Goal: Task Accomplishment & Management: Complete application form

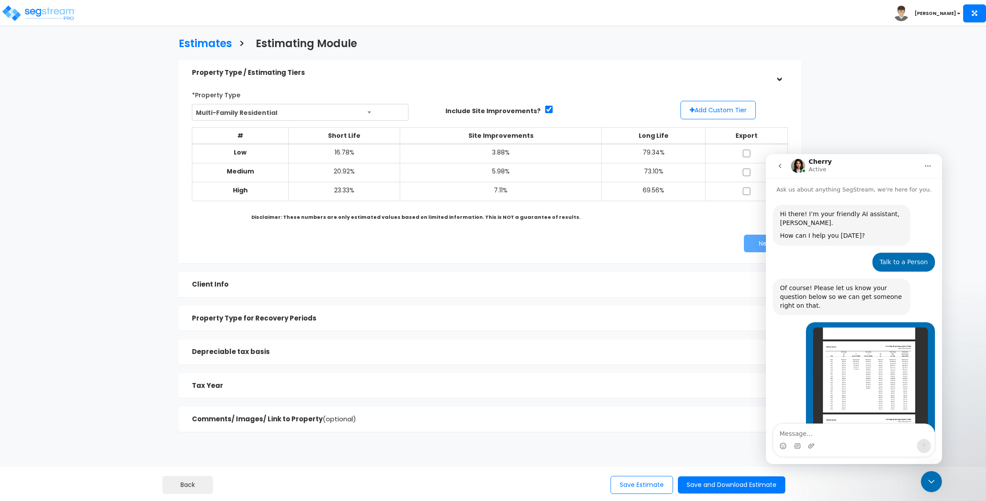
scroll to position [307, 0]
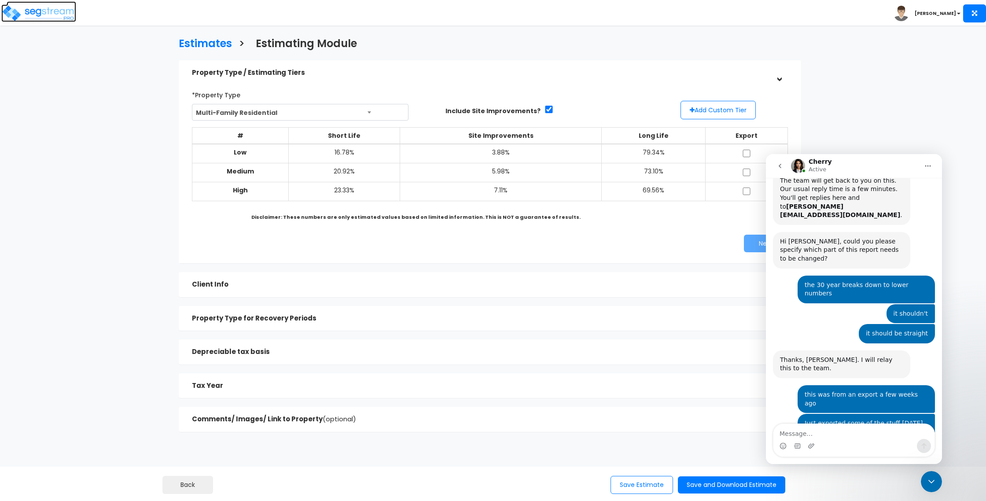
click at [51, 18] on img at bounding box center [38, 13] width 75 height 18
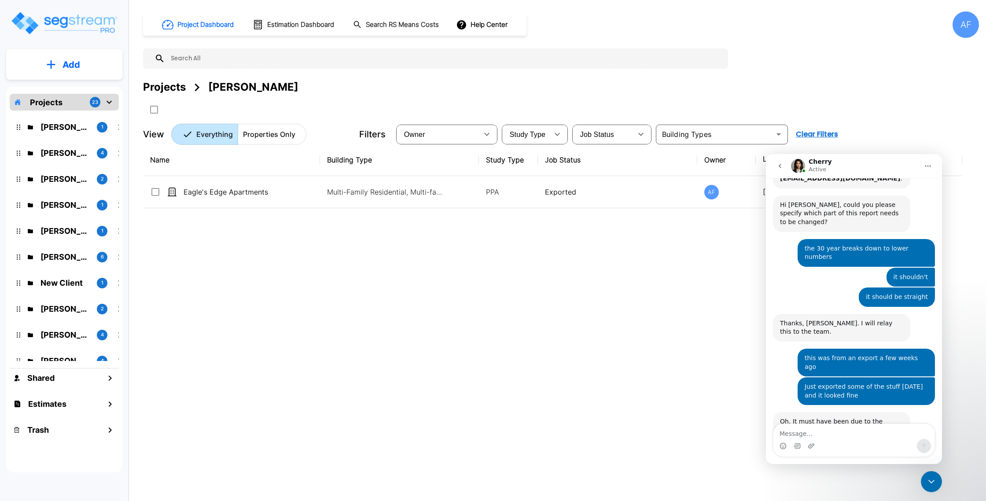
scroll to position [343, 0]
click at [66, 149] on p "Moshe Toiv" at bounding box center [65, 153] width 49 height 12
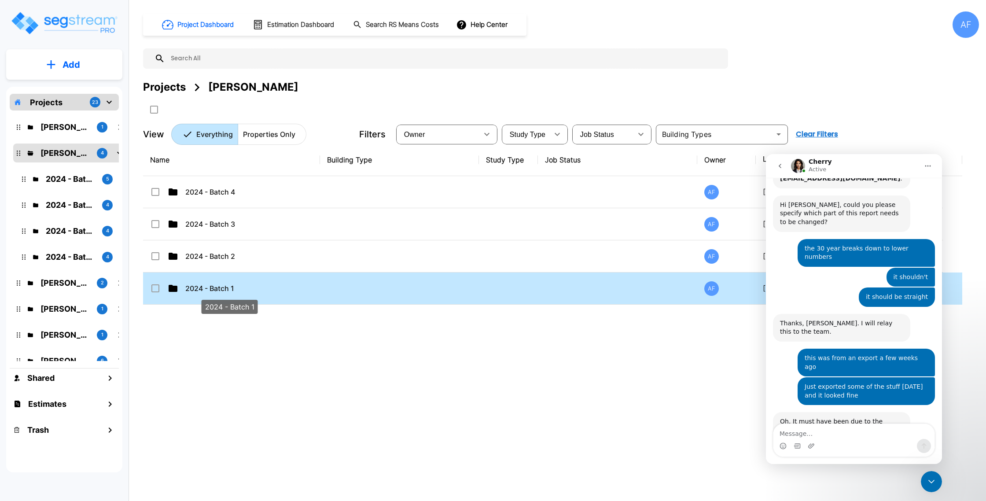
click at [258, 292] on p "2024 - Batch 1" at bounding box center [229, 288] width 88 height 11
checkbox input "true"
click at [258, 292] on p "2024 - Batch 1" at bounding box center [229, 288] width 88 height 11
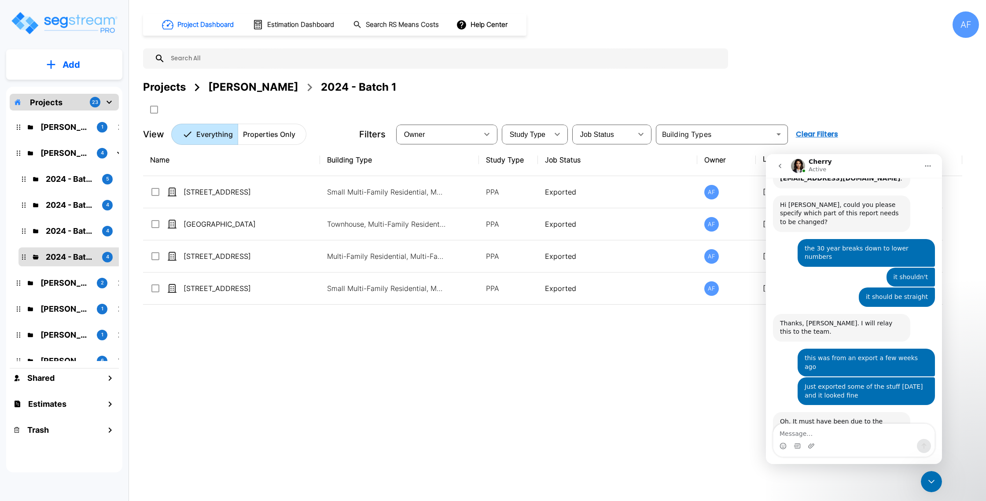
click at [930, 482] on icon "Close Intercom Messenger" at bounding box center [932, 482] width 6 height 4
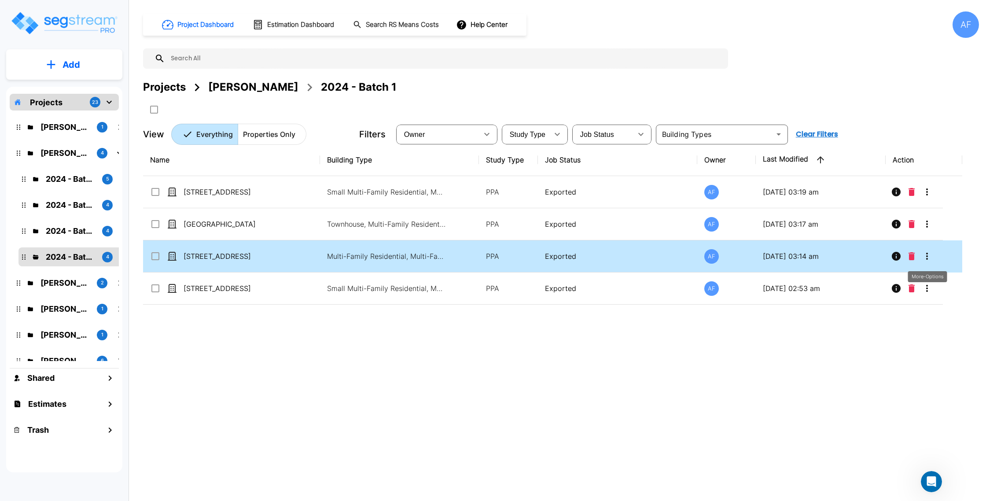
click at [926, 258] on icon "More-Options" at bounding box center [927, 256] width 11 height 11
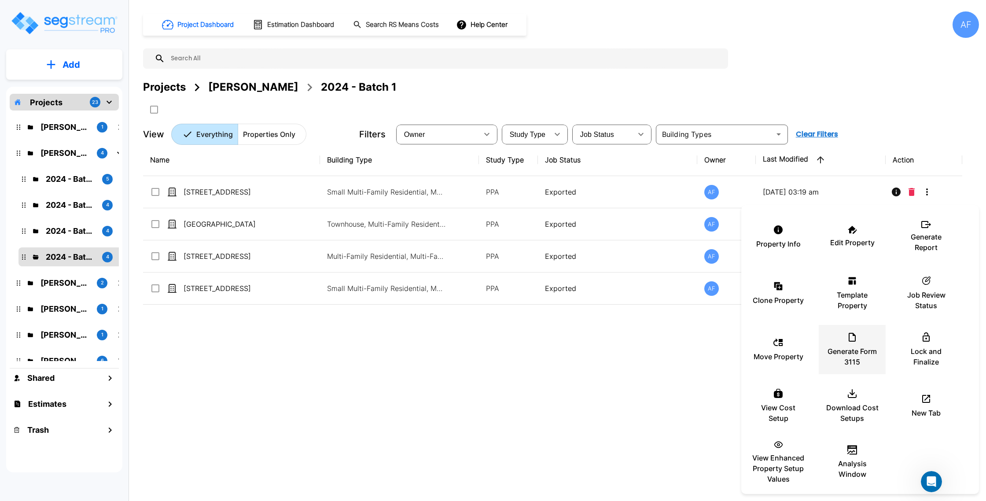
click at [840, 351] on p "Generate Form 3115" at bounding box center [852, 356] width 53 height 21
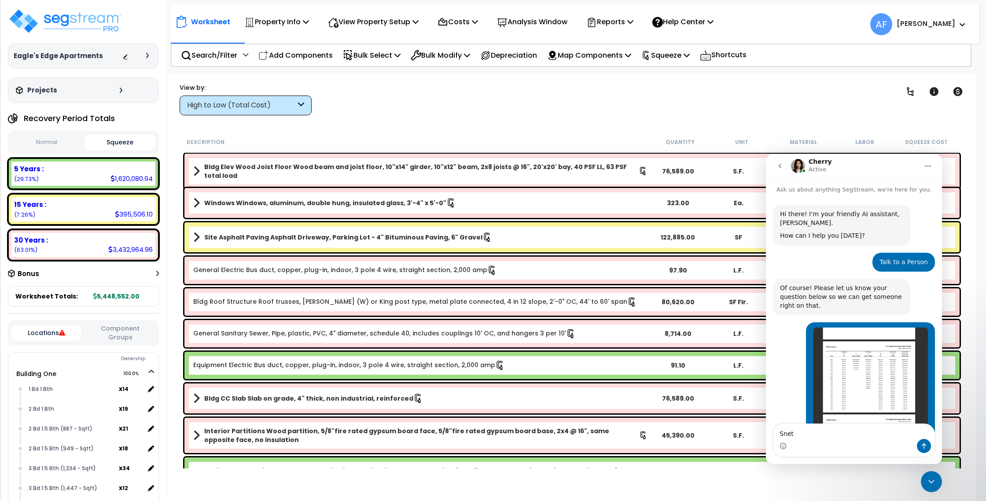
scroll to position [343, 0]
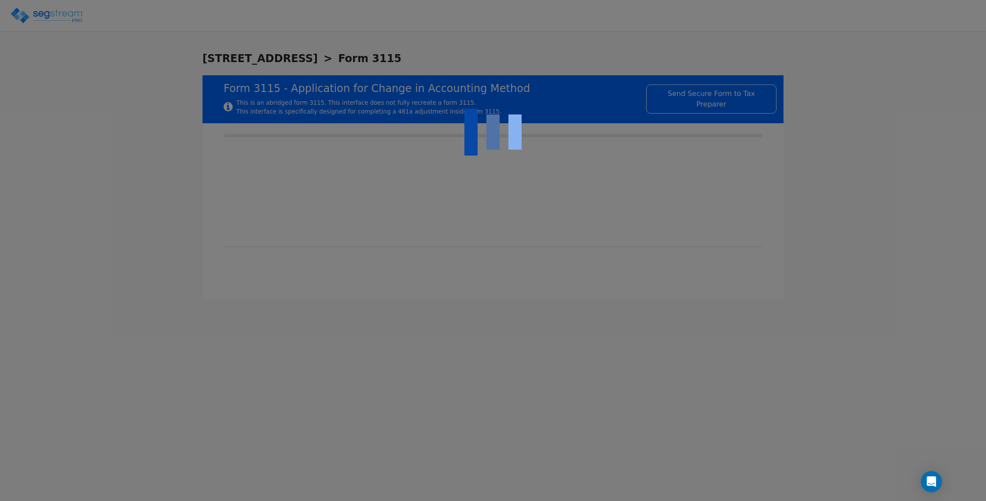
type input "[DATE]"
type input "2025-12-31"
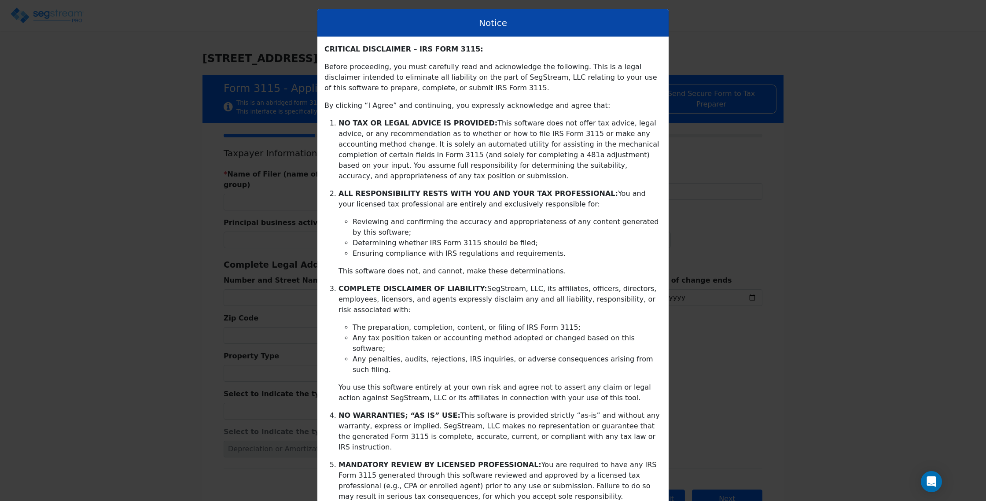
scroll to position [64, 0]
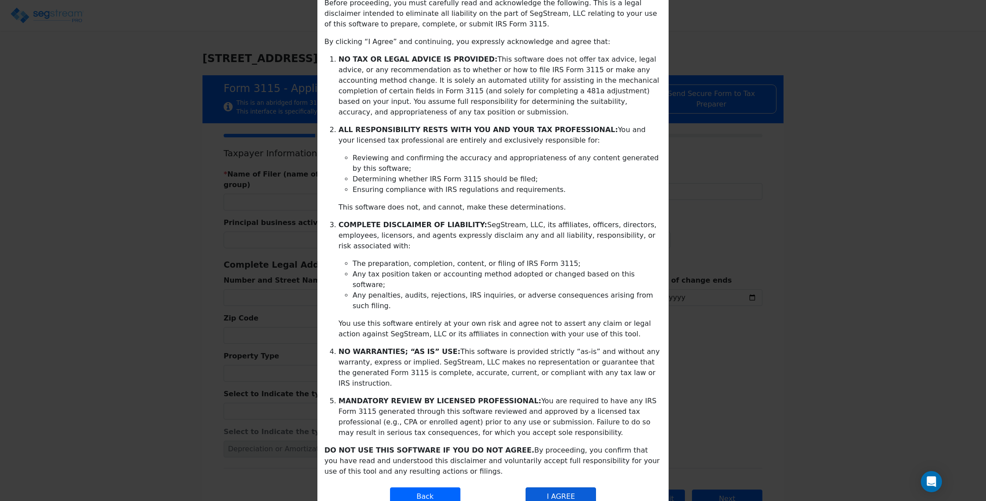
click at [570, 487] on button "I AGREE" at bounding box center [561, 496] width 70 height 18
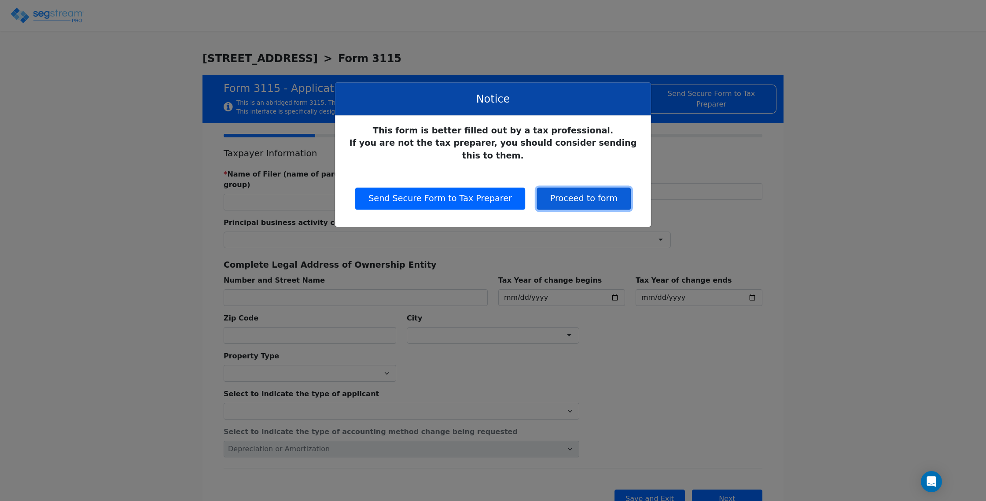
click at [561, 188] on button "Proceed to form" at bounding box center [584, 199] width 94 height 22
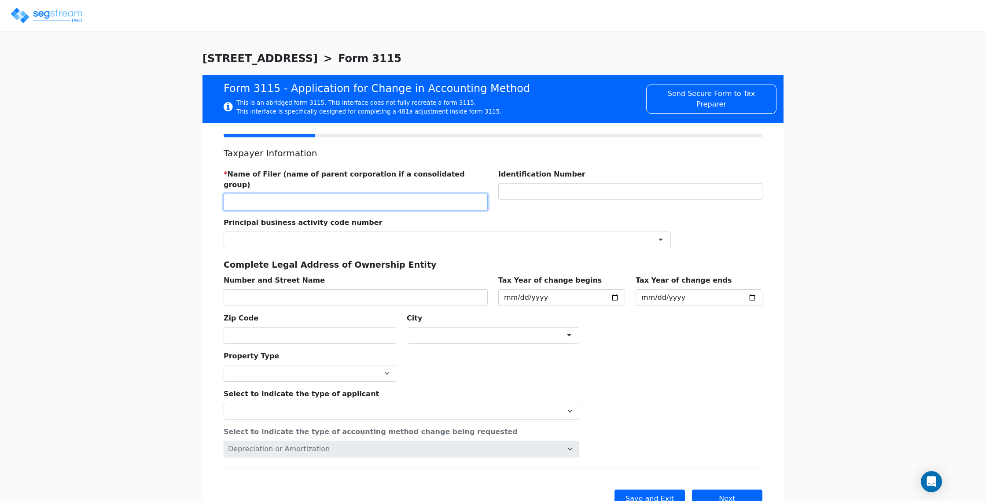
click at [332, 194] on input "text" at bounding box center [356, 202] width 264 height 17
paste input "1473 BROOKLYN LLC"
type input "1473 BROOKLYN LLC"
paste input "10216 FARRAGUT RD LLC"
type input "10216 FARRAGUT RD LLC"
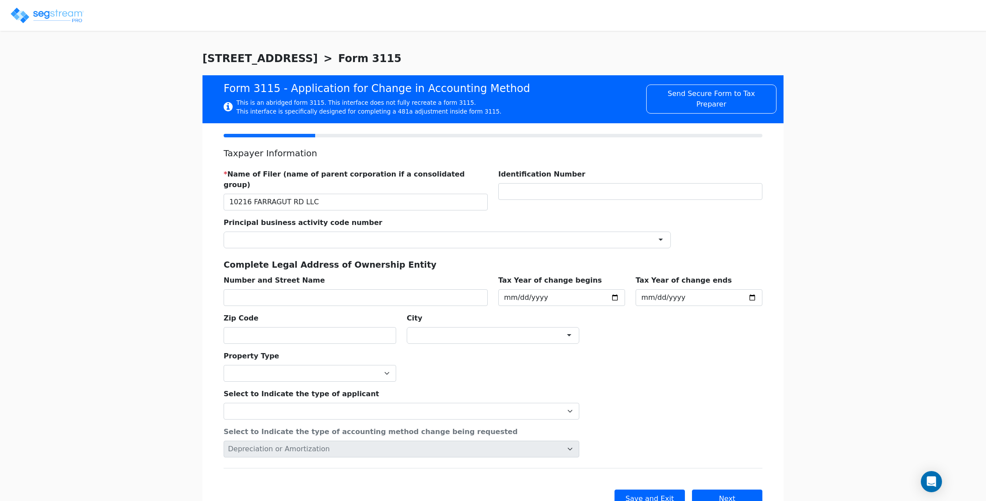
click at [389, 214] on div "Principal business activity code number ×" at bounding box center [447, 229] width 458 height 38
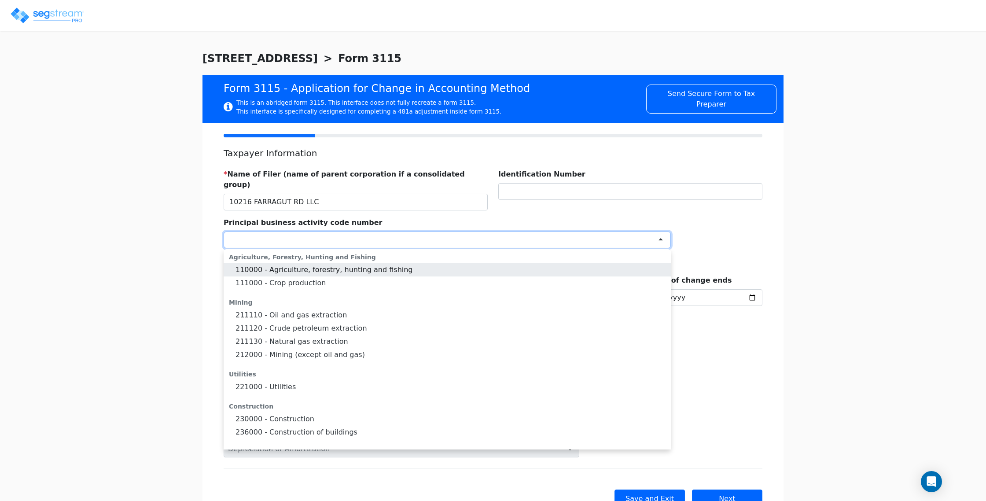
click at [387, 232] on div at bounding box center [447, 240] width 447 height 17
click at [287, 232] on div at bounding box center [447, 240] width 447 height 17
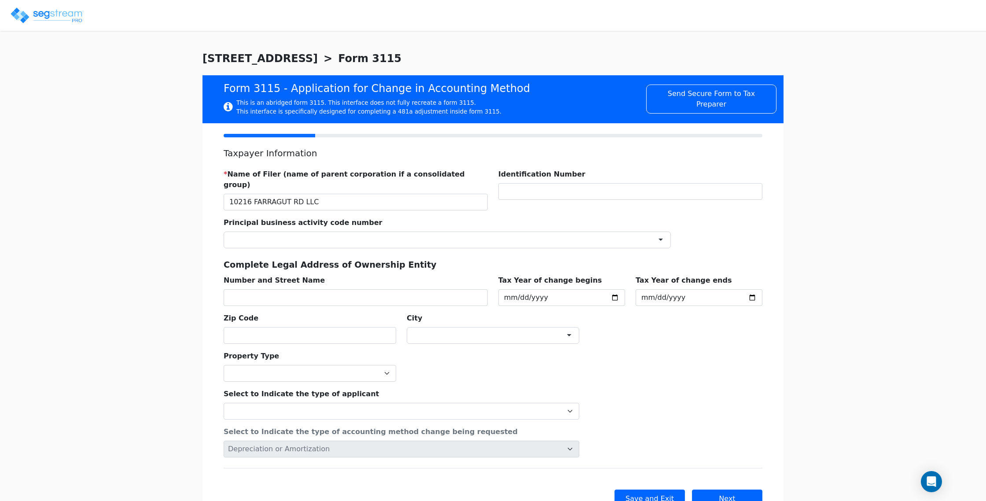
click at [788, 252] on div "We are Building your Property. So please grab a coffee and let us do the heavy …" at bounding box center [493, 295] width 986 height 489
click at [375, 289] on input "text" at bounding box center [356, 297] width 264 height 17
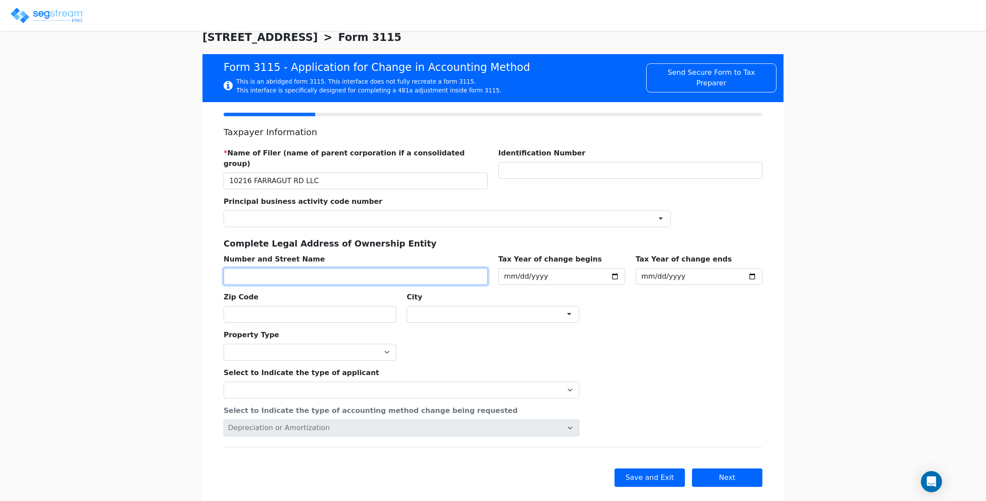
scroll to position [28, 0]
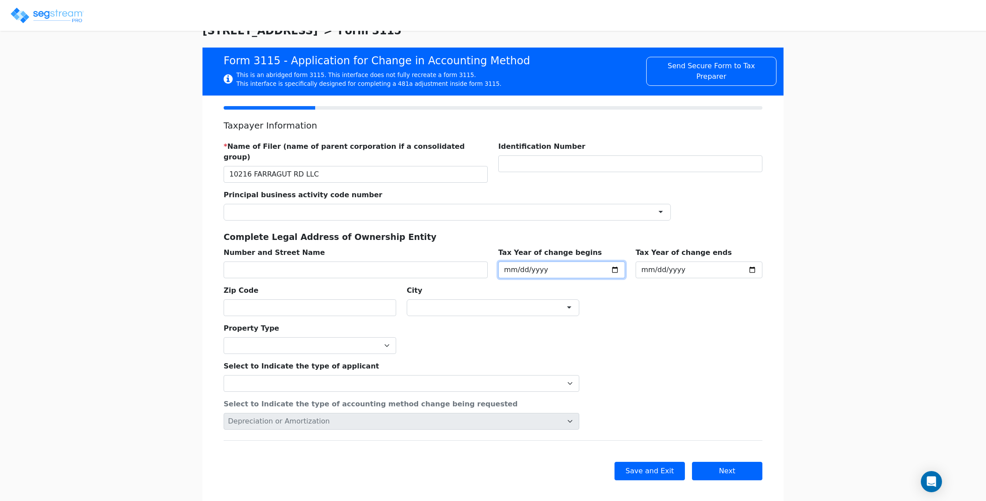
click at [505, 262] on input "2025-01-01" at bounding box center [561, 270] width 127 height 17
click at [530, 262] on input "2025-01-01" at bounding box center [561, 270] width 127 height 17
type input "2024-01-01"
click at [675, 262] on input "2025-12-31" at bounding box center [699, 270] width 127 height 17
type input "2024-12-31"
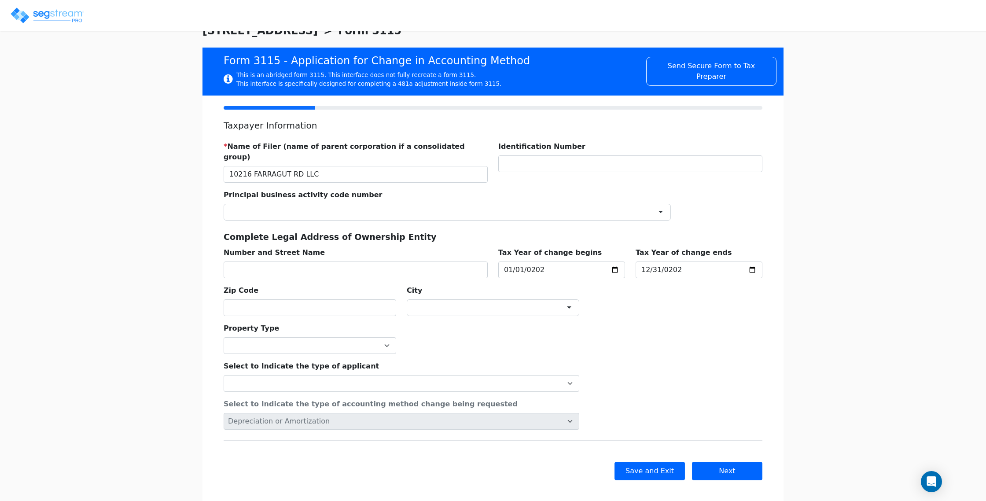
drag, startPoint x: 690, startPoint y: 289, endPoint x: 623, endPoint y: 297, distance: 67.8
click at [690, 289] on div "* Name of Filer (name of parent corporation if a consolidated group) 10216 FARR…" at bounding box center [493, 225] width 550 height 182
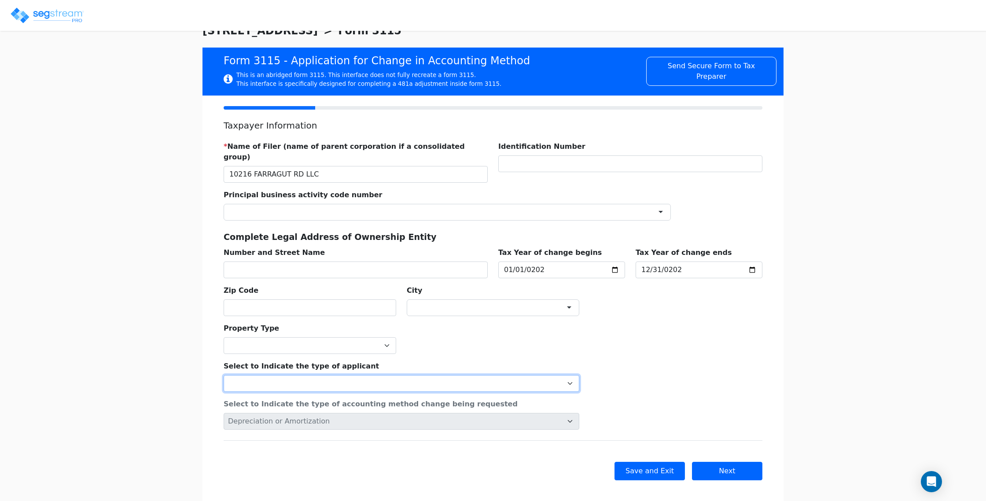
click at [386, 375] on select "Individual Corporation Controlled foreign corporation (Sec. 957) 10/50 corporat…" at bounding box center [402, 383] width 356 height 17
select select "Partnership"
click at [224, 375] on select "Individual Corporation Controlled foreign corporation (Sec. 957) 10/50 corporat…" at bounding box center [402, 383] width 356 height 17
click at [170, 379] on div "We are Building your Property. So please grab a coffee and let us do the heavy …" at bounding box center [493, 267] width 986 height 489
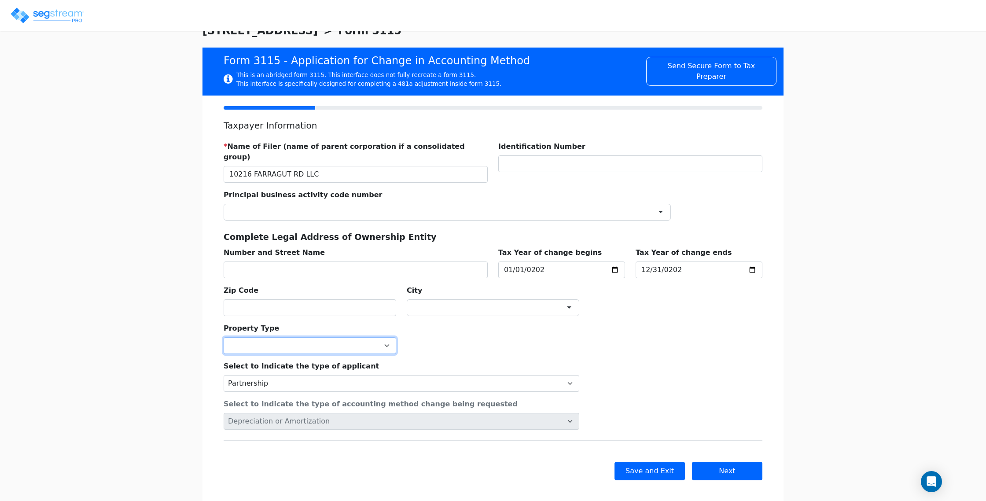
click at [265, 337] on select "Commercial Residential" at bounding box center [310, 345] width 173 height 17
select select "Residential"
click at [224, 337] on select "Commercial Residential" at bounding box center [310, 345] width 173 height 17
click at [202, 356] on div "We are Building your Property. So please grab a coffee and let us do the heavy …" at bounding box center [493, 267] width 986 height 489
click at [709, 462] on button "Next" at bounding box center [727, 471] width 70 height 18
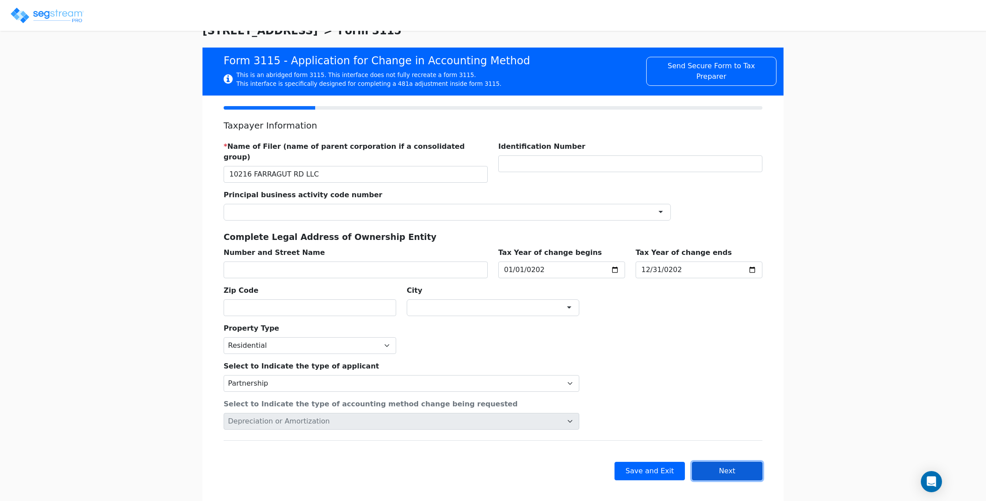
checkbox input "true"
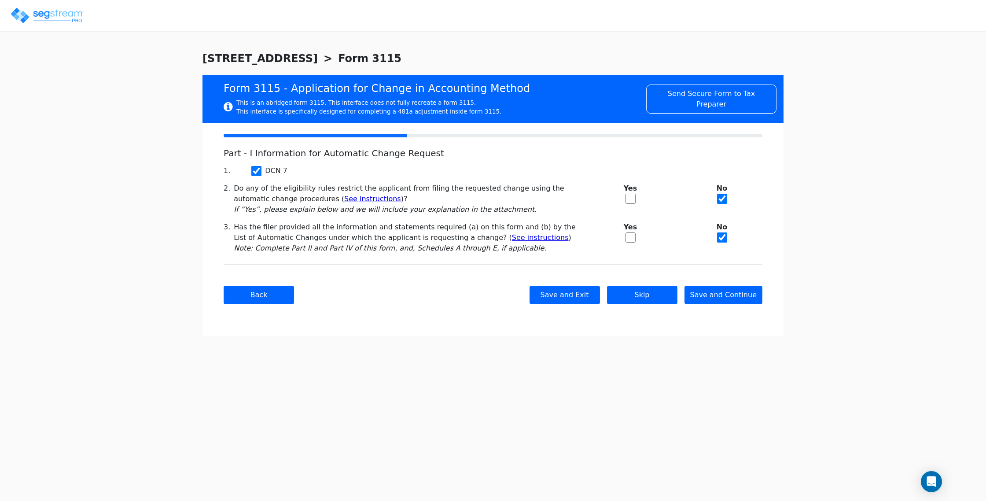
scroll to position [0, 0]
click at [629, 236] on input "checkbox" at bounding box center [631, 237] width 10 height 10
checkbox input "true"
checkbox input "false"
click at [731, 294] on button "Save and Continue" at bounding box center [724, 295] width 78 height 18
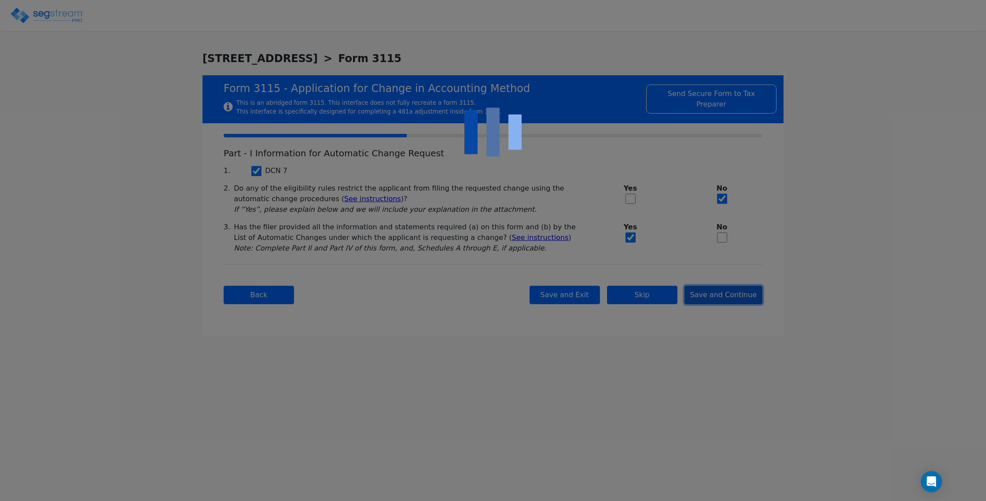
checkbox input "true"
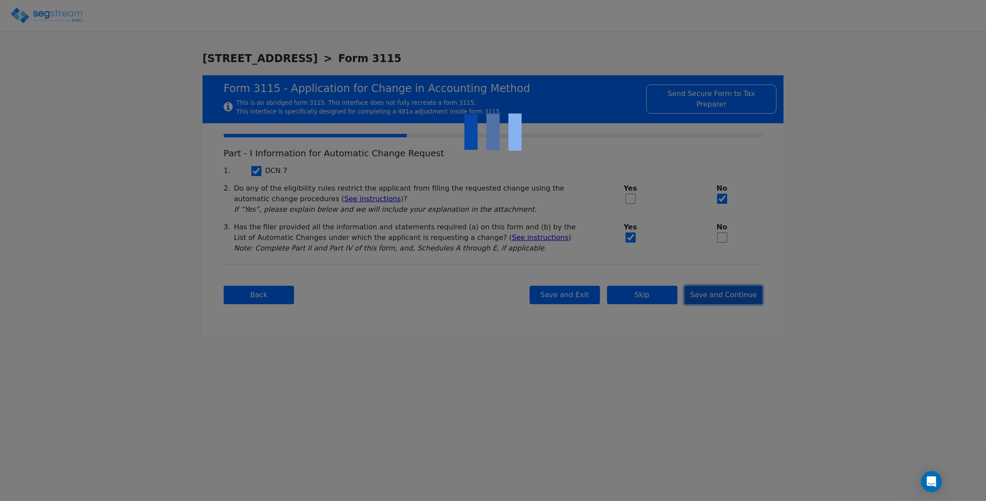
checkbox input "true"
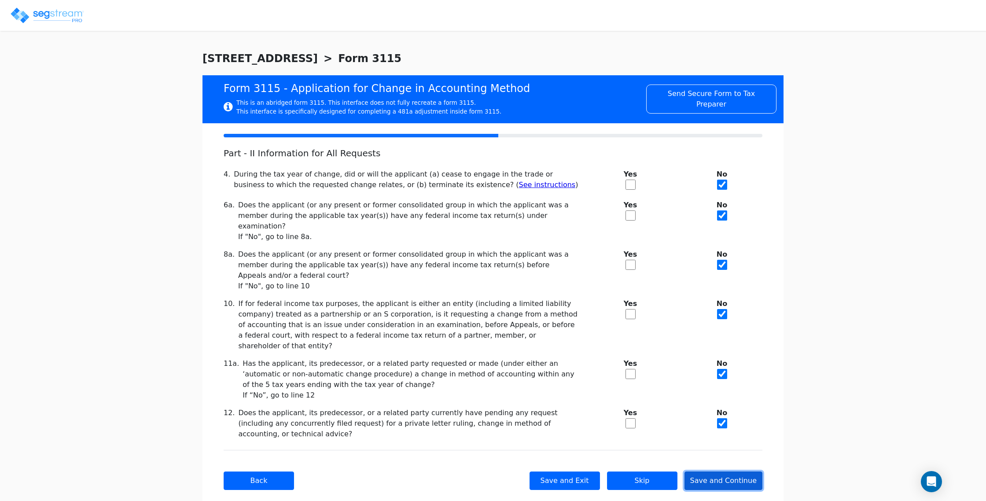
click at [713, 472] on button "Save and Continue" at bounding box center [724, 481] width 78 height 18
checkbox input "true"
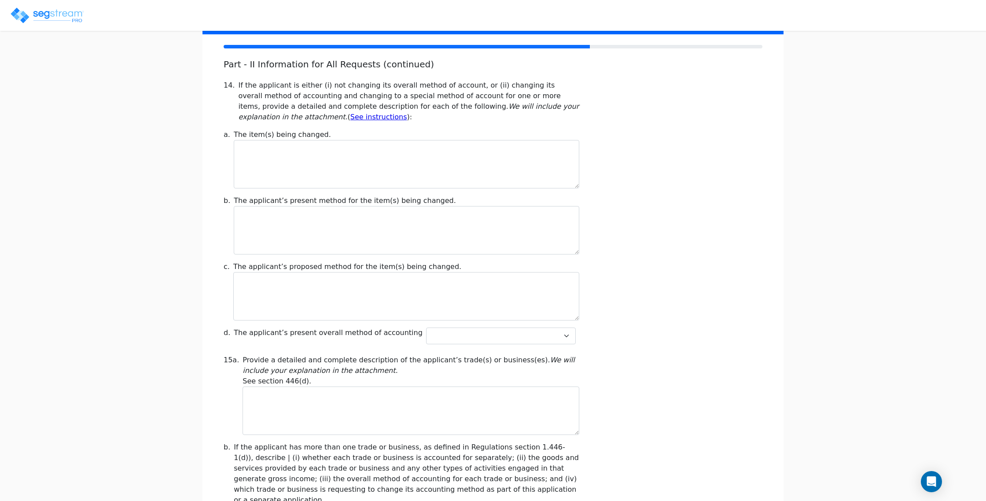
scroll to position [90, 0]
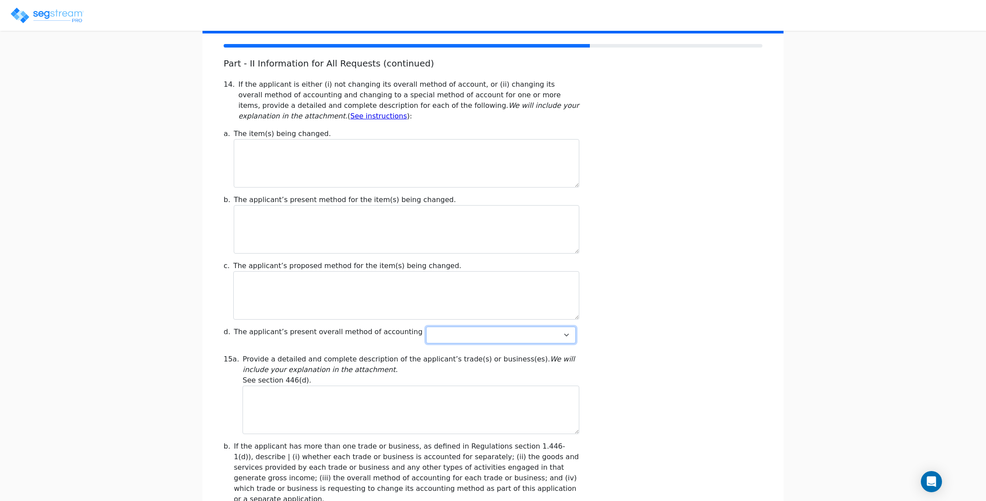
click at [450, 336] on select "Cash Accrual Hybrid" at bounding box center [501, 335] width 150 height 17
select select "Cash"
click at [426, 327] on select "Cash Accrual Hybrid" at bounding box center [501, 335] width 150 height 17
click at [339, 348] on div "Part - II Information for All Requests (continued) 14. If the applicant is eith…" at bounding box center [493, 506] width 539 height 896
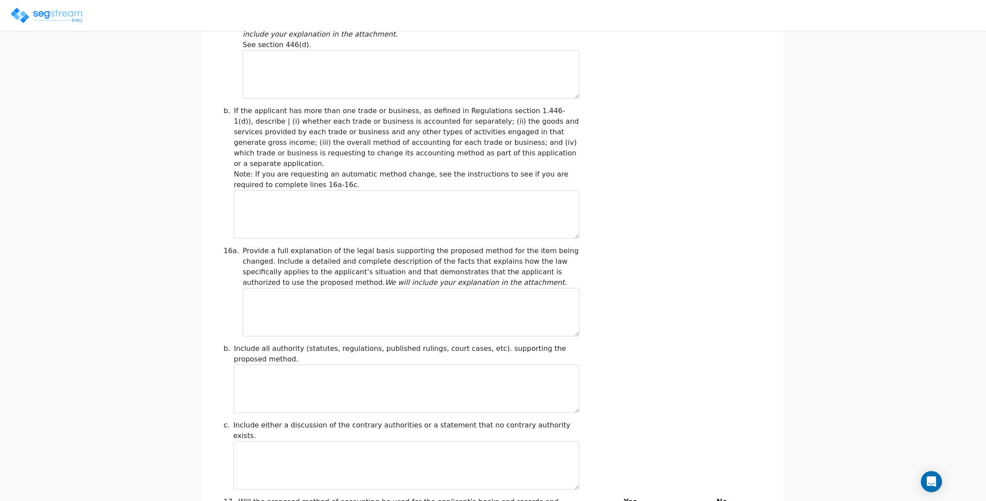
scroll to position [614, 0]
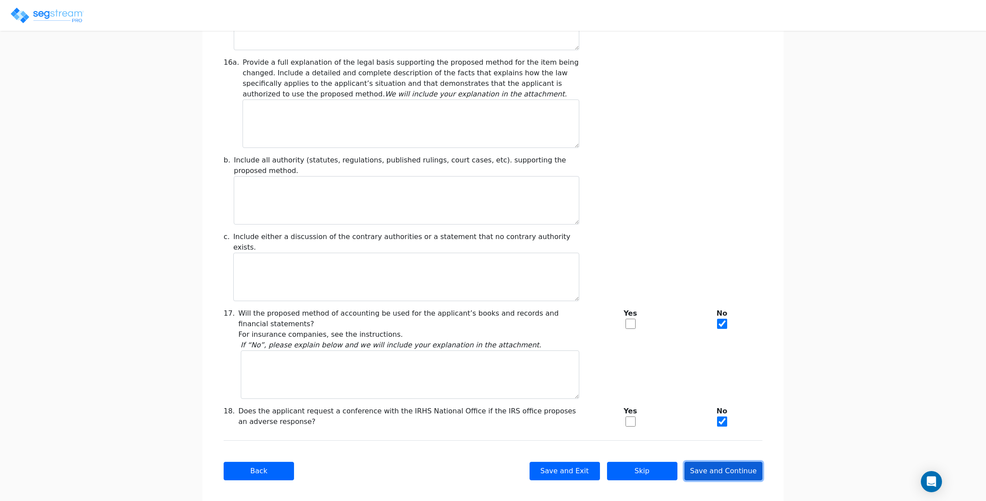
click at [718, 462] on button "Save and Continue" at bounding box center [724, 471] width 78 height 18
type input "-317,134.45"
checkbox input "true"
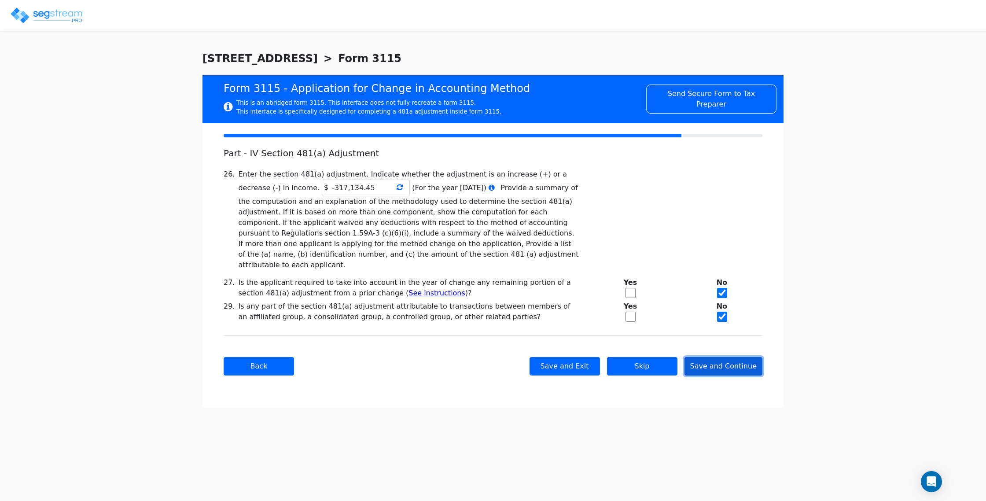
scroll to position [0, 0]
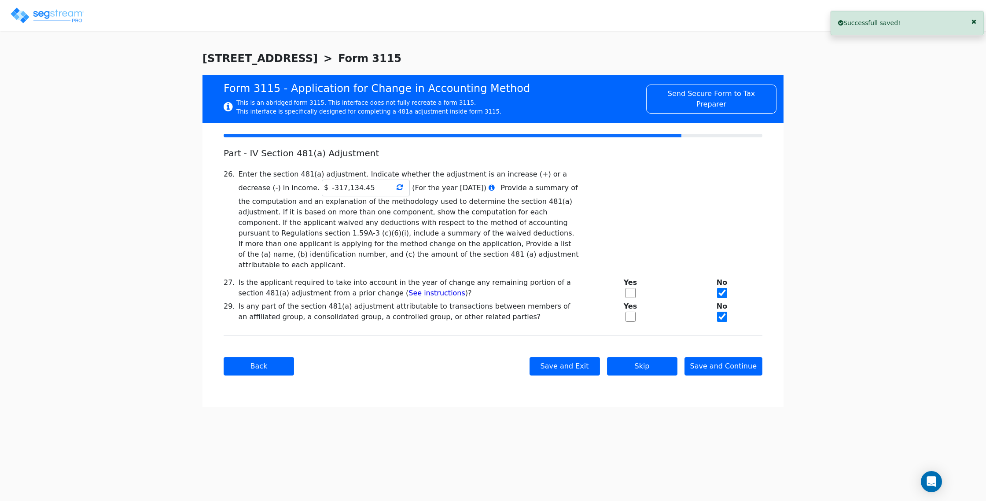
click at [397, 189] on icon at bounding box center [400, 187] width 6 height 7
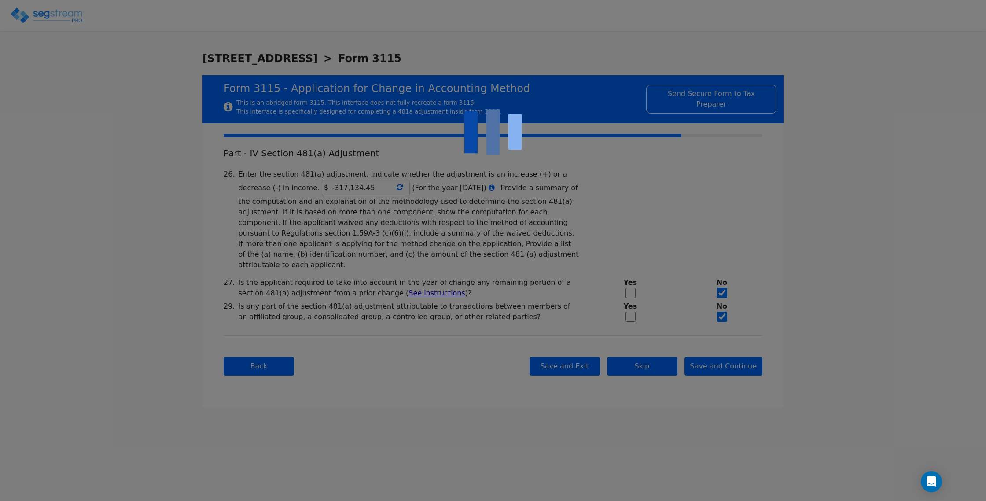
type input "-317,134.45"
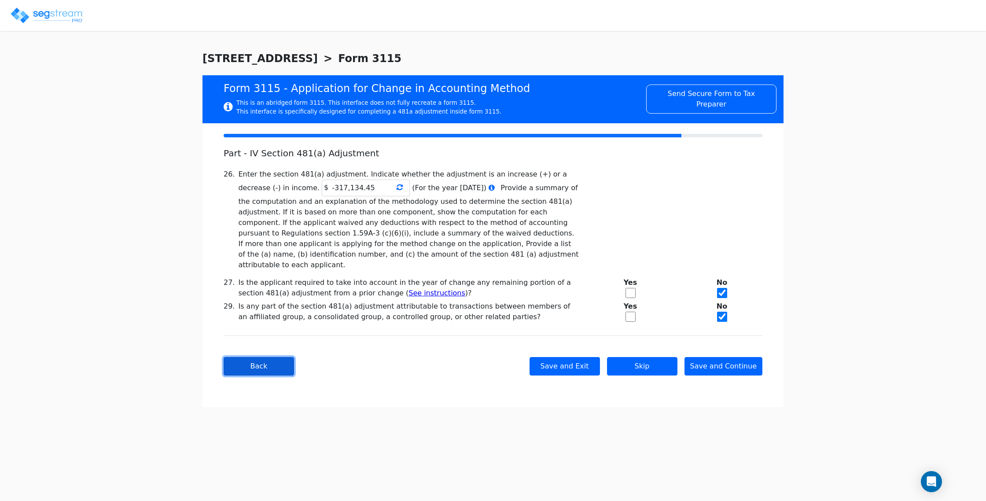
click at [247, 358] on button "Back" at bounding box center [259, 366] width 70 height 18
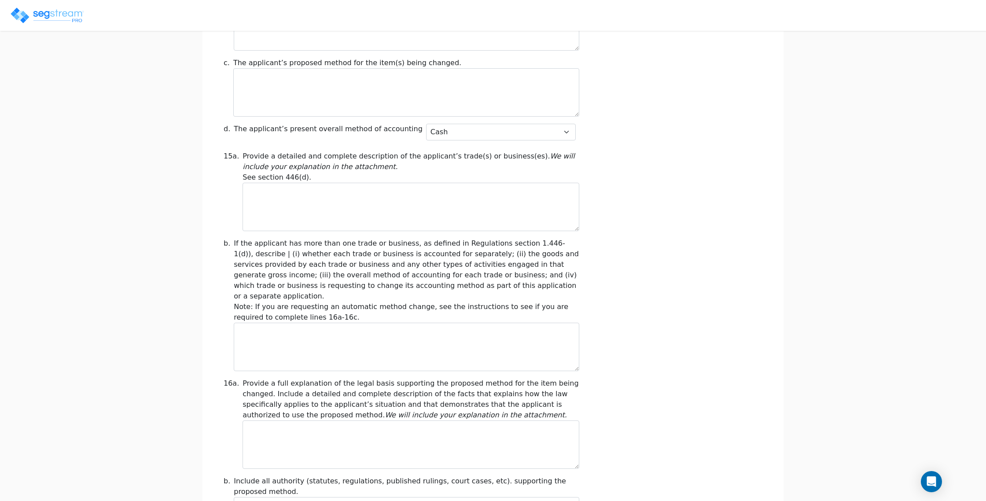
scroll to position [614, 0]
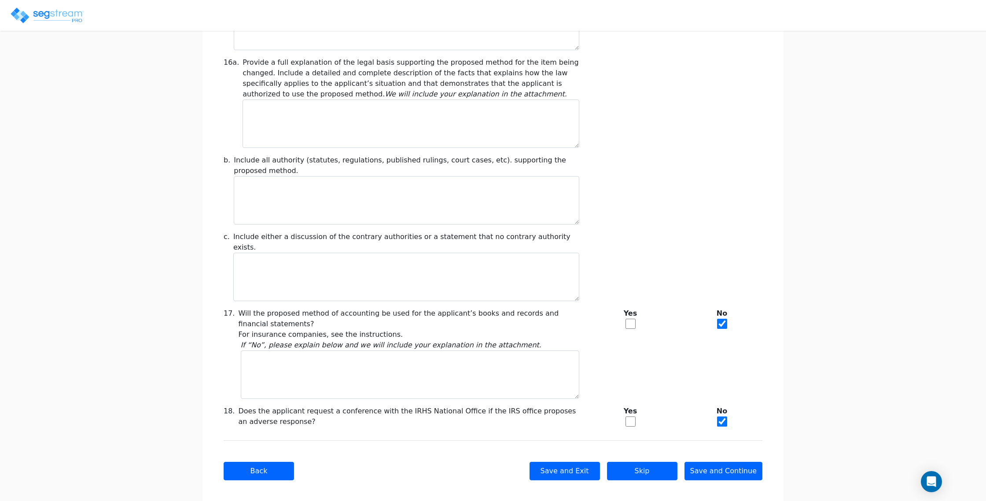
click at [631, 319] on input "checkbox" at bounding box center [631, 324] width 10 height 10
checkbox input "true"
checkbox input "false"
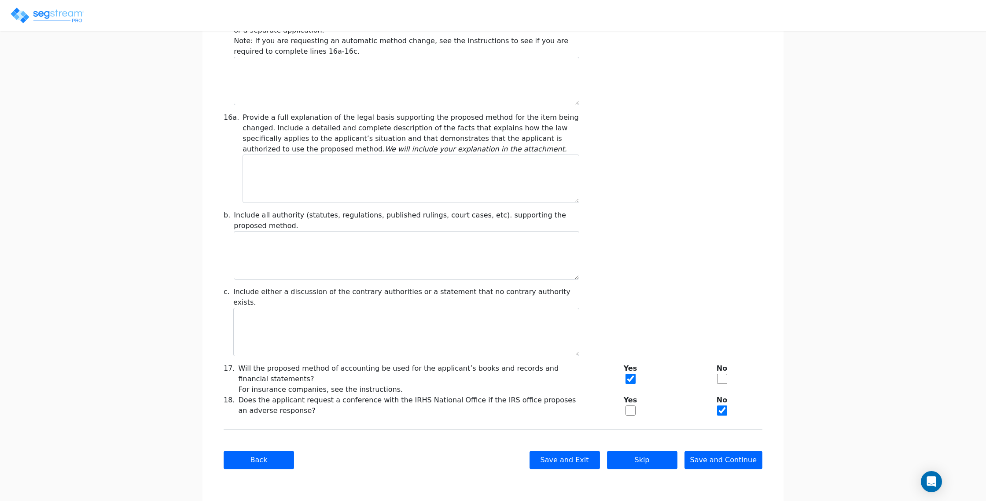
scroll to position [548, 0]
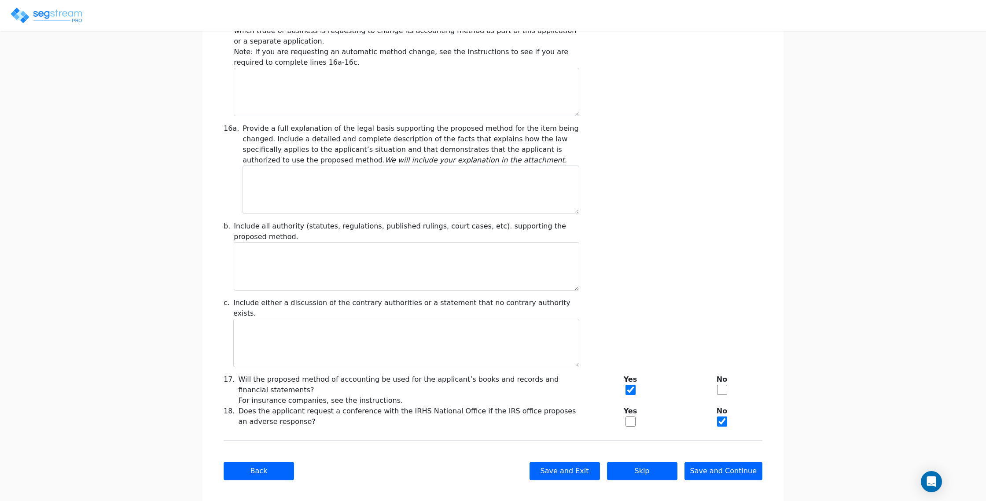
click at [631, 417] on input "checkbox" at bounding box center [631, 422] width 10 height 10
checkbox input "true"
checkbox input "false"
click at [734, 462] on button "Save and Continue" at bounding box center [724, 471] width 78 height 18
type input "-317,134.45"
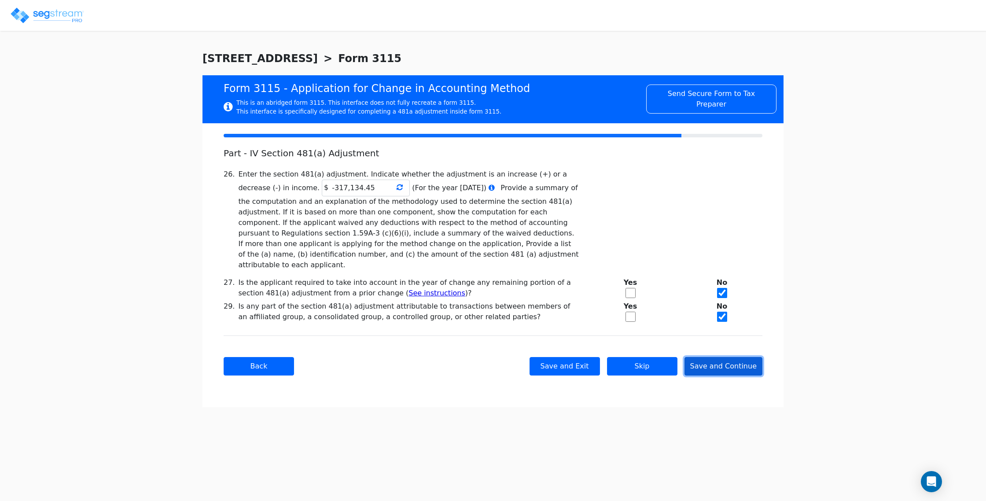
scroll to position [0, 0]
click at [750, 360] on button "Save and Continue" at bounding box center [724, 366] width 78 height 18
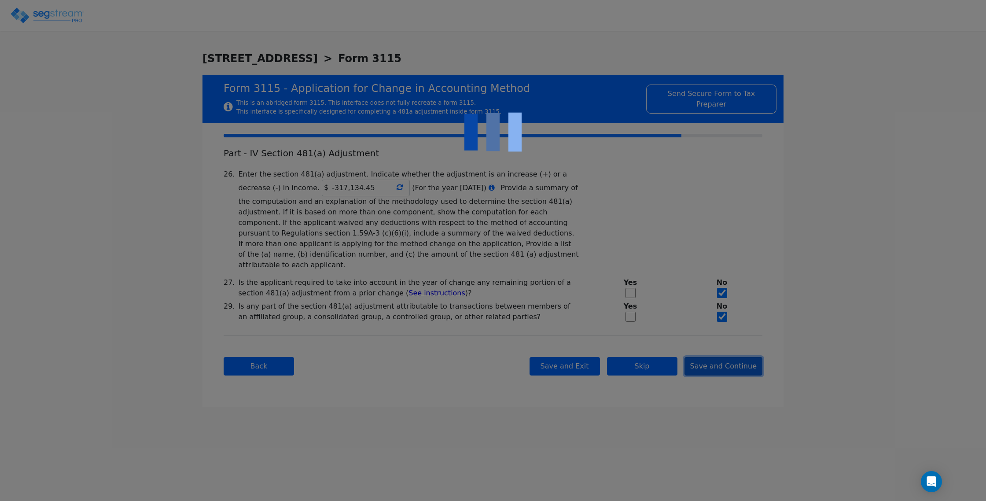
checkbox input "true"
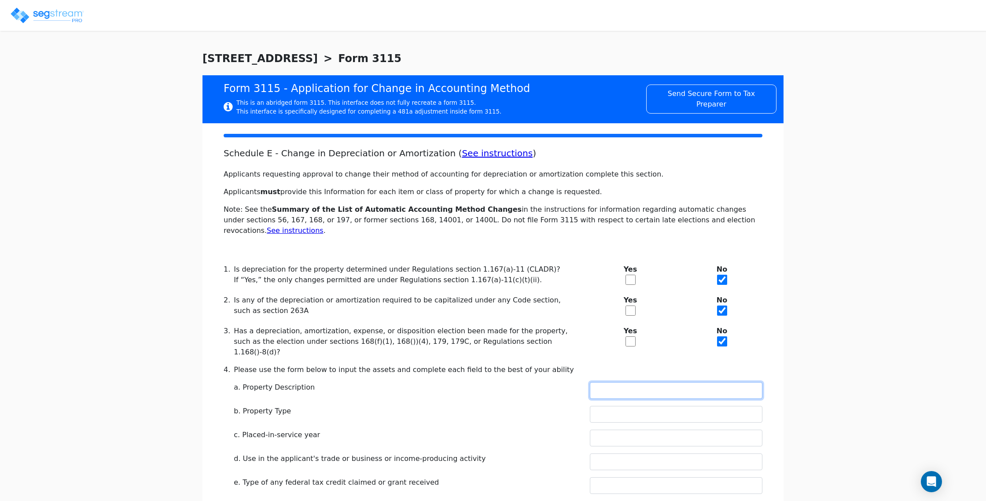
click at [637, 382] on input "text" at bounding box center [676, 390] width 173 height 17
type input "RENTAL REAL ESTATE"
drag, startPoint x: 521, startPoint y: 414, endPoint x: 609, endPoint y: 408, distance: 88.3
click at [521, 430] on div "c. Placed-in-service year" at bounding box center [407, 435] width 346 height 11
click at [644, 406] on input "text" at bounding box center [676, 414] width 173 height 17
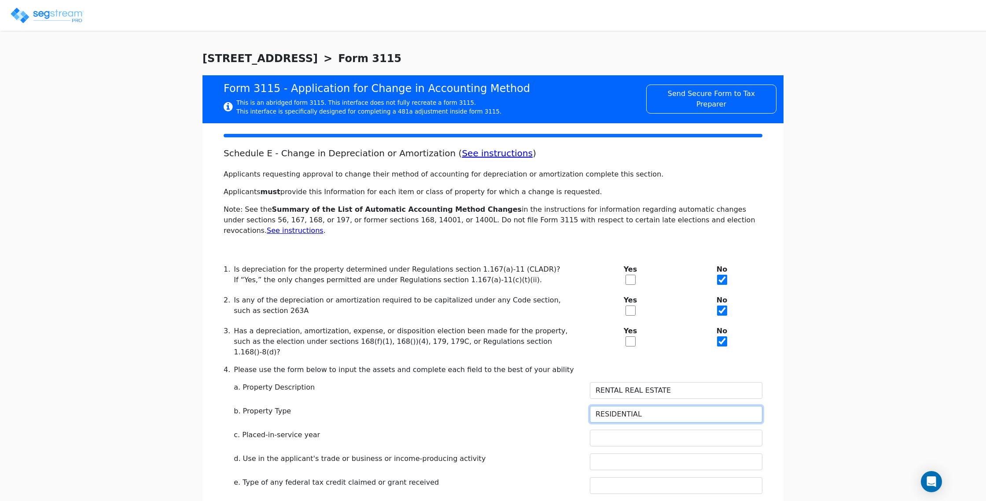
type input "RESIDENTIAL"
click at [660, 430] on input "text" at bounding box center [676, 438] width 173 height 17
type input "2022"
click at [555, 430] on div "c. Placed-in-service year" at bounding box center [407, 435] width 346 height 11
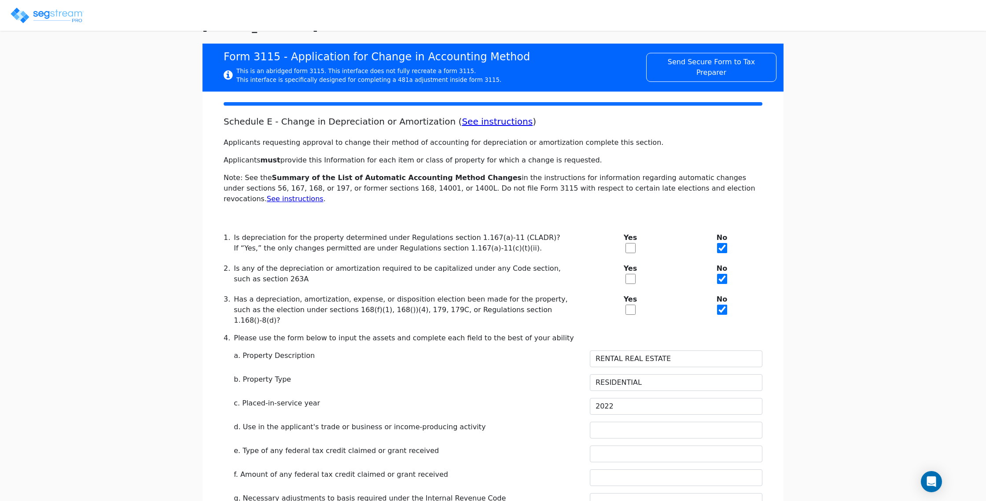
scroll to position [38, 0]
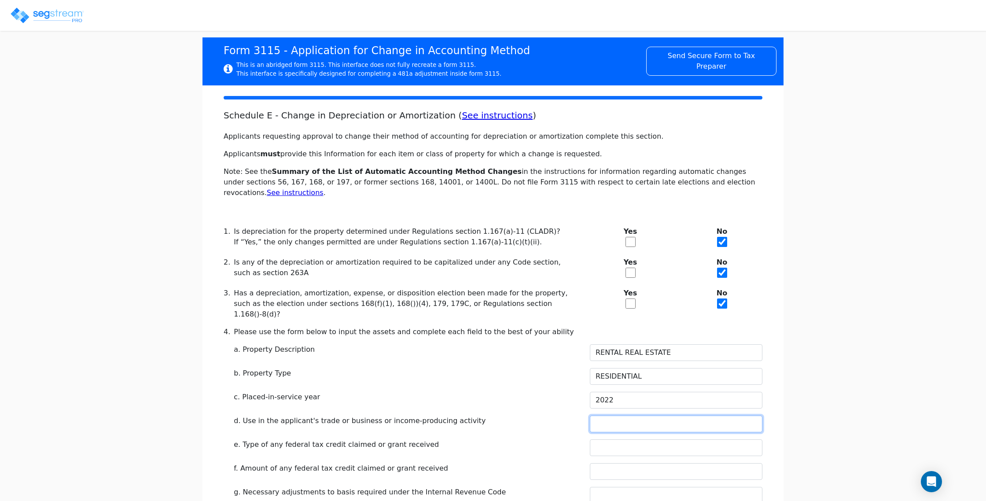
click at [620, 416] on input "text" at bounding box center [676, 424] width 173 height 17
type input "RENTAL"
click at [620, 439] on input "text" at bounding box center [676, 447] width 173 height 17
type input "N/A"
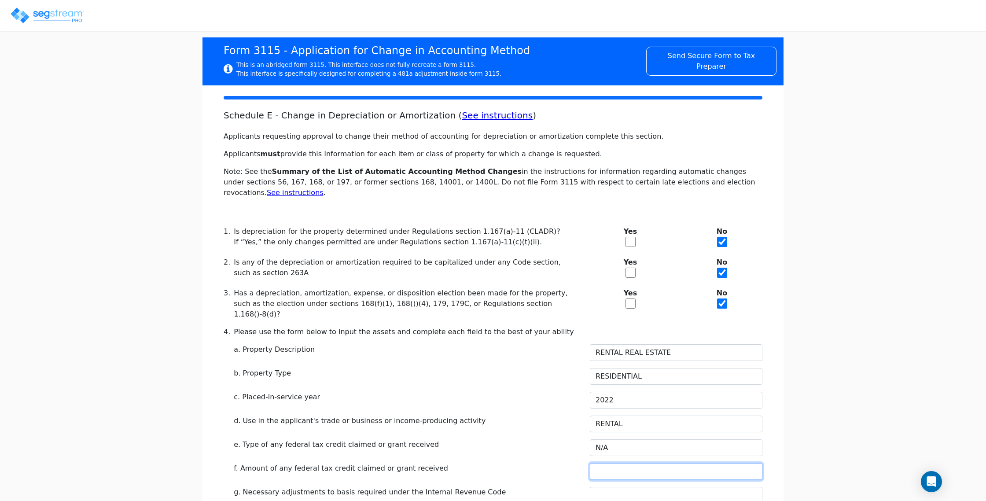
click at [623, 463] on input "text" at bounding box center [676, 471] width 173 height 17
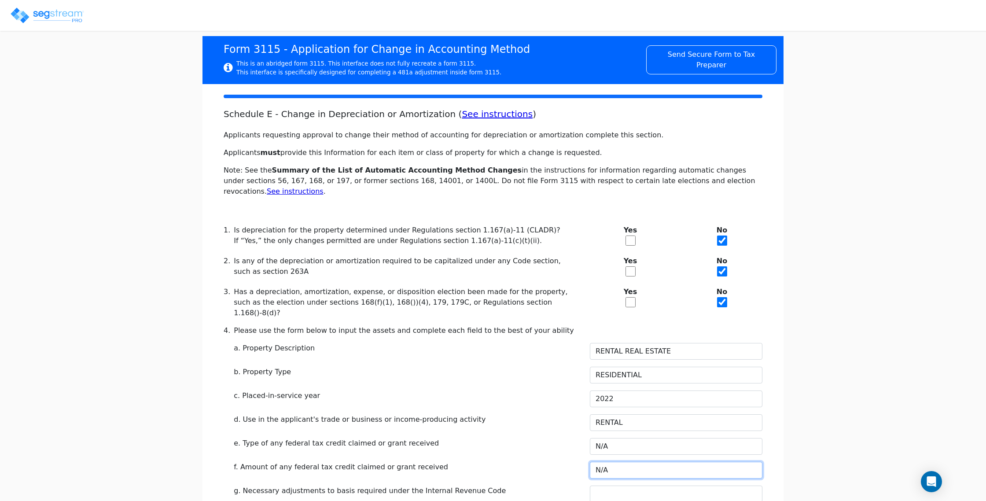
type input "N/A"
click at [622, 486] on input "text" at bounding box center [676, 494] width 173 height 17
type input "N/A"
click at [556, 438] on div "e. Type of any federal tax credit claimed or grant received" at bounding box center [407, 443] width 346 height 11
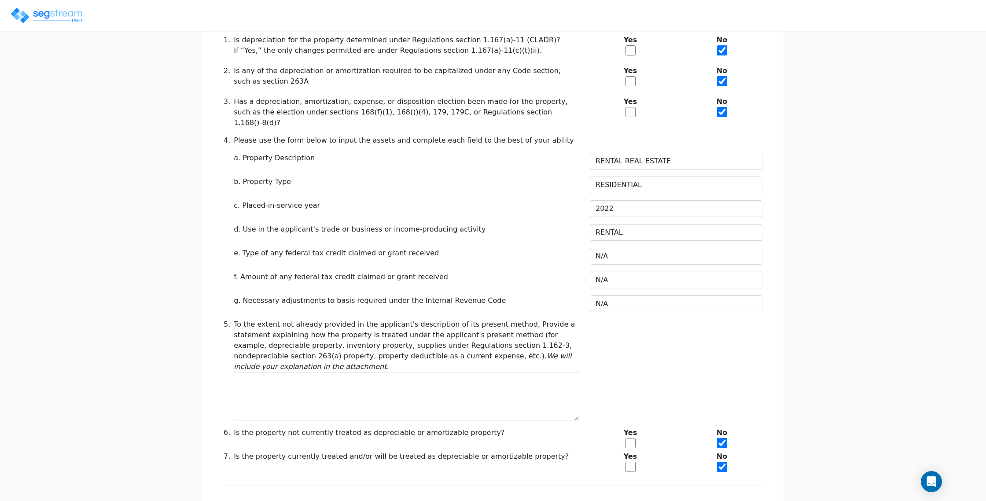
scroll to position [240, 0]
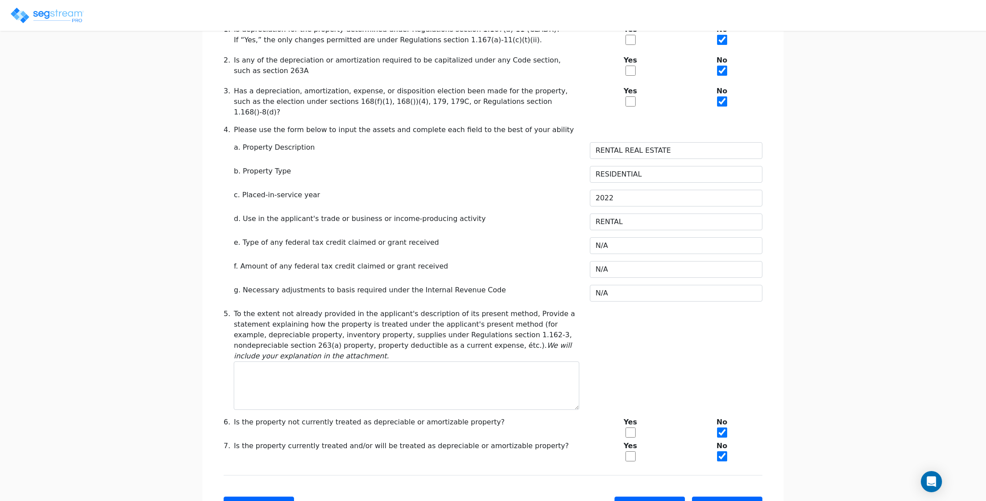
click at [631, 451] on input "checkbox" at bounding box center [631, 456] width 10 height 10
checkbox input "true"
checkbox input "false"
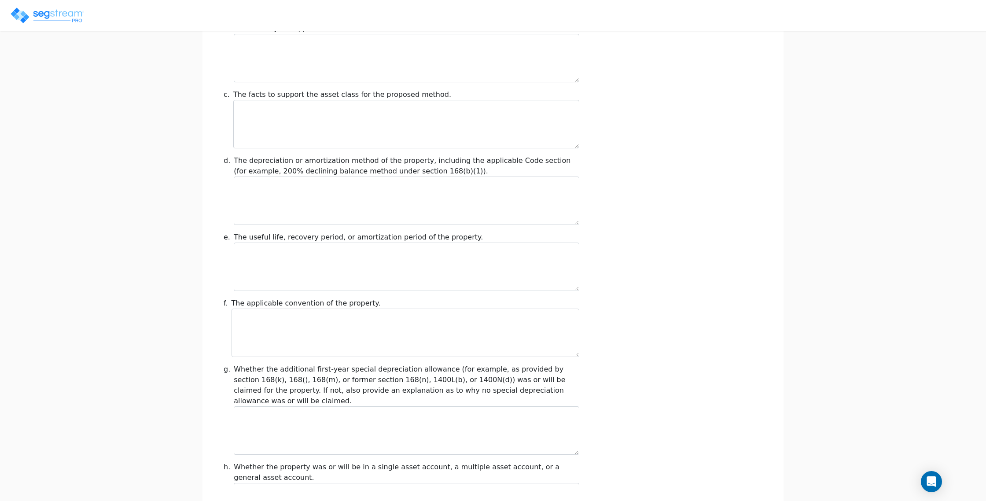
scroll to position [889, 0]
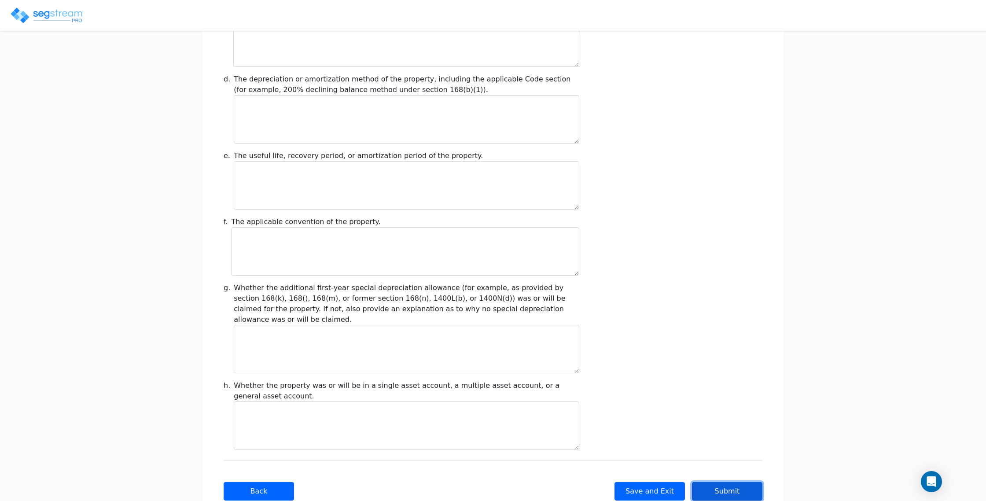
click at [722, 482] on button "Submit" at bounding box center [727, 491] width 70 height 18
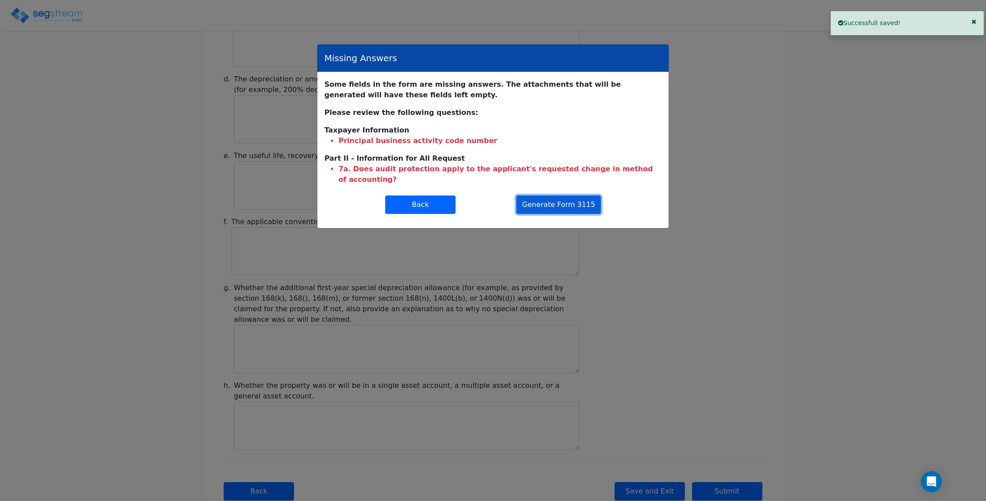
click at [547, 195] on button "Generate Form 3115" at bounding box center [558, 204] width 85 height 18
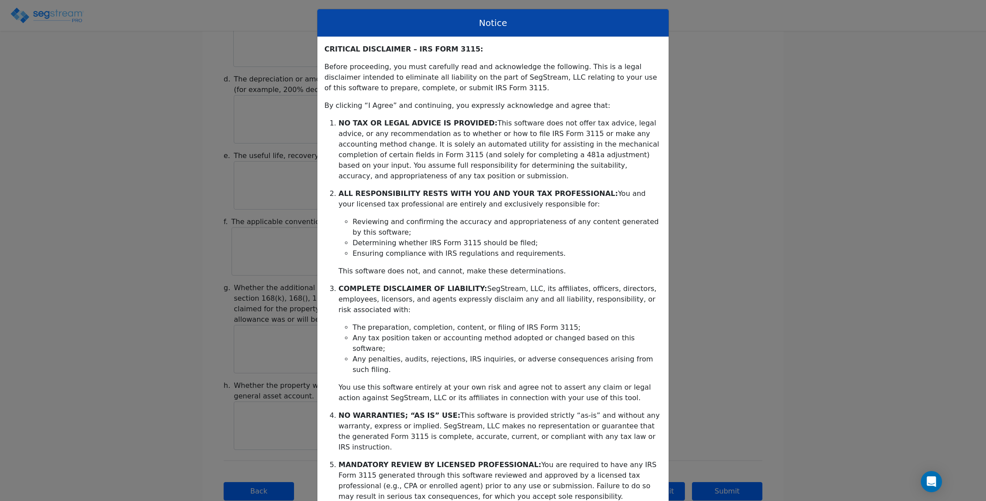
scroll to position [64, 0]
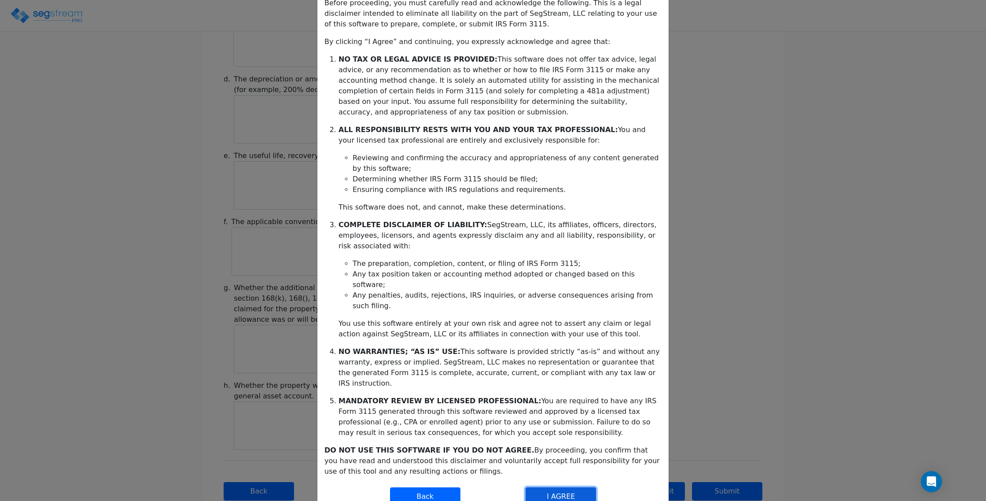
click at [568, 487] on button "I AGREE" at bounding box center [561, 496] width 70 height 18
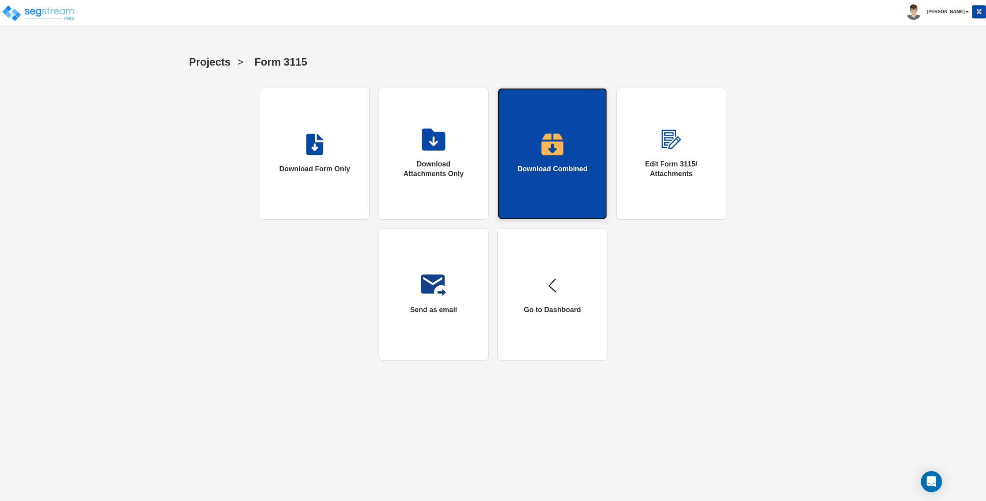
click at [555, 173] on div "Download Combined" at bounding box center [552, 169] width 70 height 10
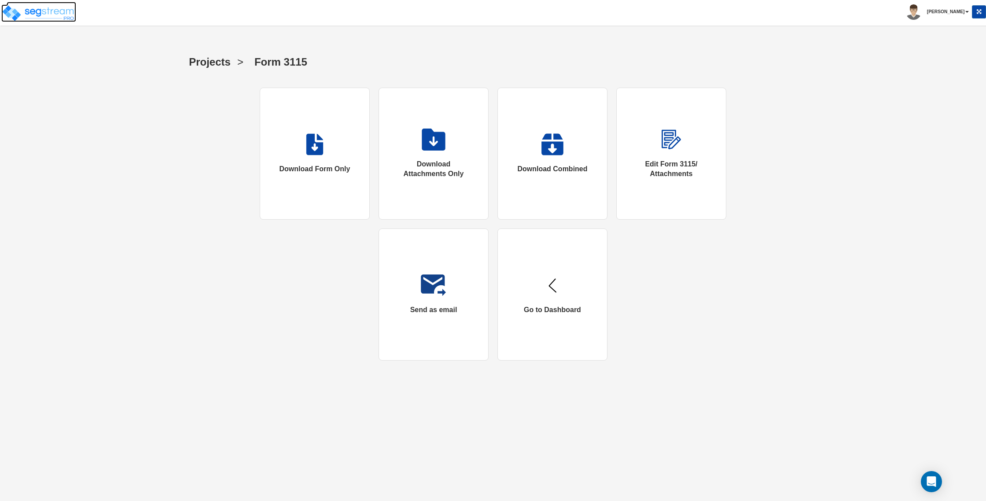
click at [23, 10] on img at bounding box center [38, 13] width 75 height 18
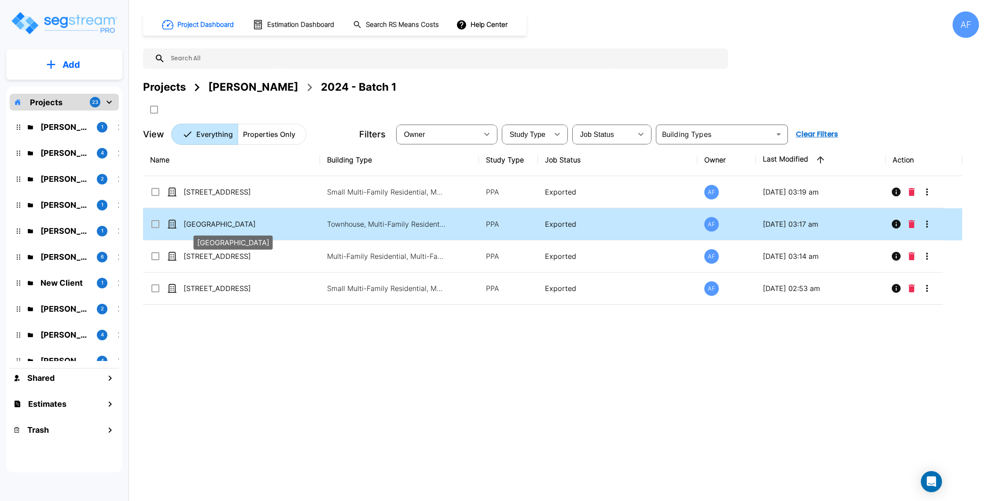
click at [212, 223] on p "[GEOGRAPHIC_DATA]" at bounding box center [228, 224] width 88 height 11
checkbox input "true"
click at [212, 223] on p "[GEOGRAPHIC_DATA]" at bounding box center [228, 224] width 88 height 11
click at [927, 222] on icon "More-Options" at bounding box center [927, 224] width 2 height 7
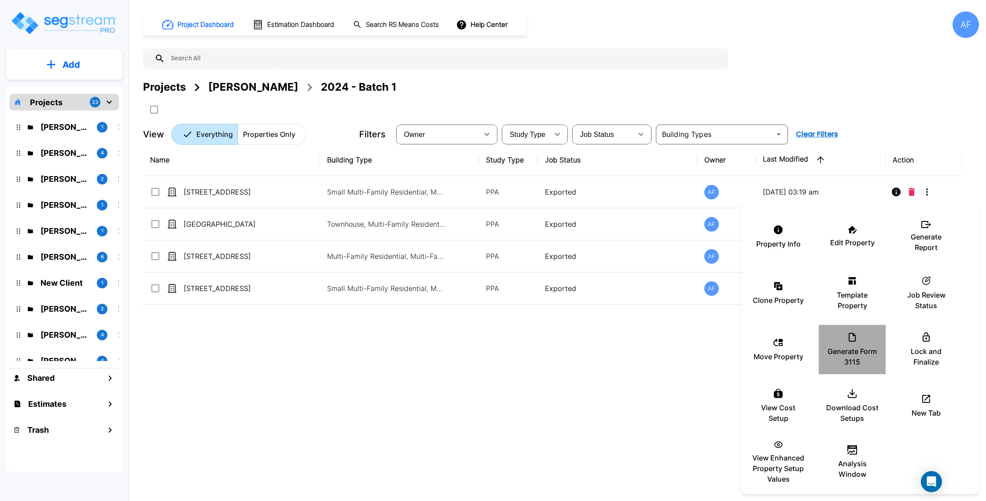
click at [856, 348] on p "Generate Form 3115" at bounding box center [852, 356] width 53 height 21
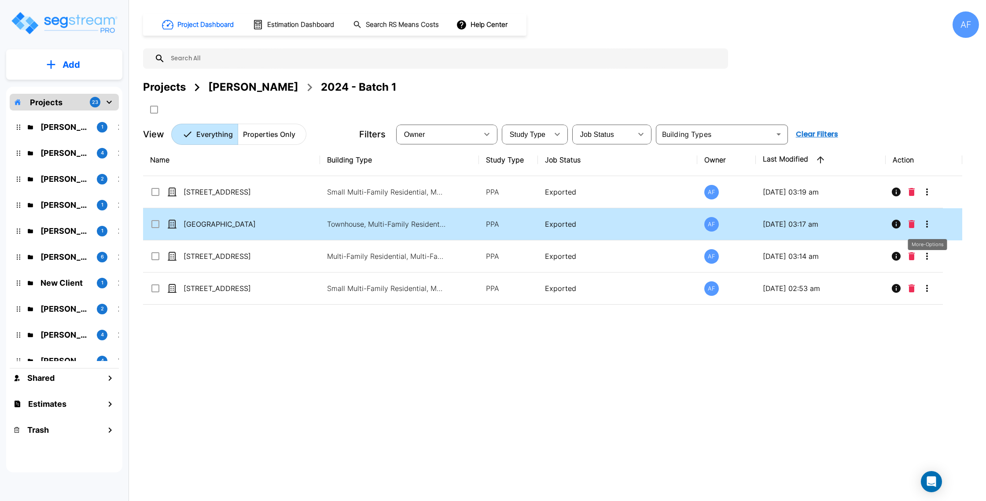
click at [925, 228] on icon "More-Options" at bounding box center [927, 224] width 11 height 11
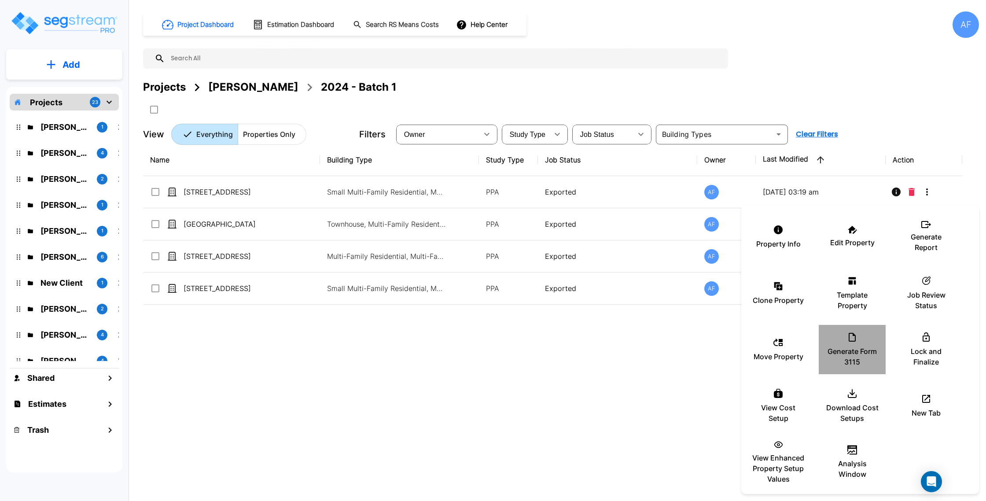
click at [858, 335] on div "Generate Form 3115" at bounding box center [852, 350] width 53 height 44
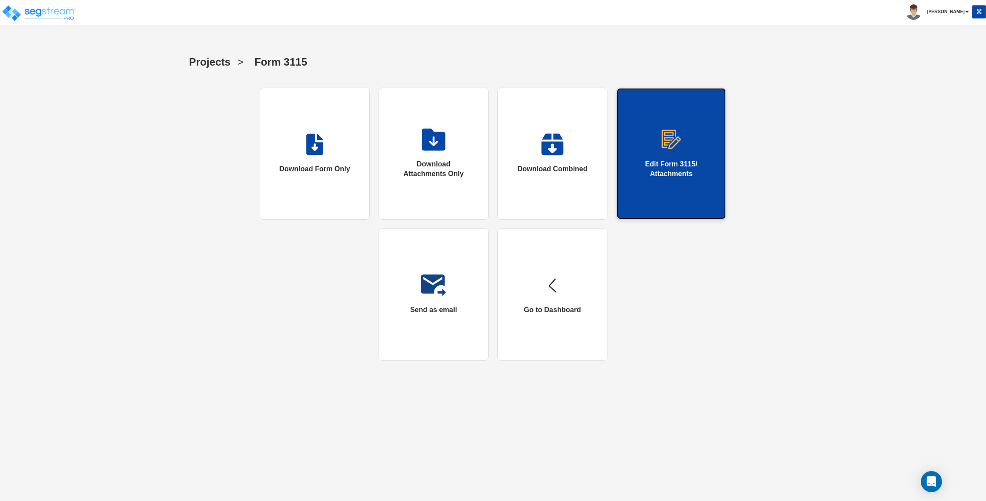
click at [640, 151] on link "Edit Form 3115/ Attachments" at bounding box center [671, 154] width 110 height 132
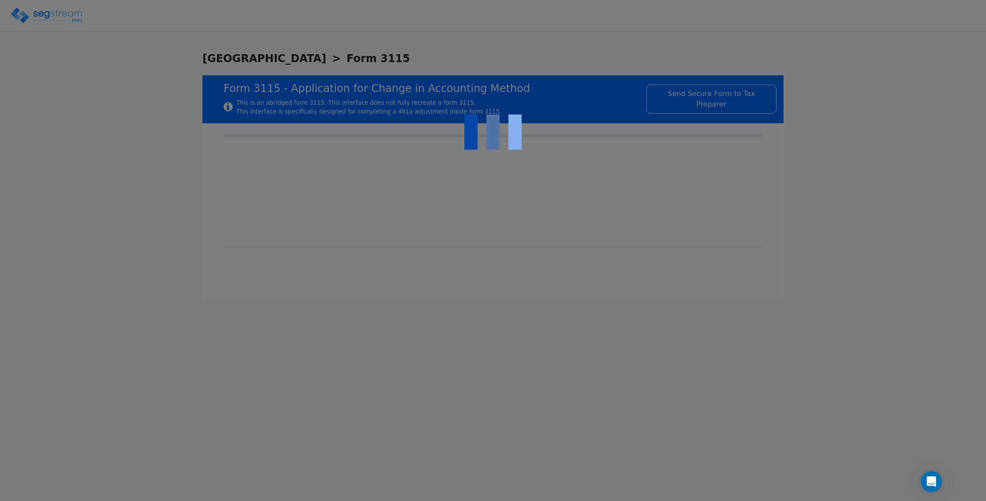
checkbox input "true"
type input "MULTIFAMILY BUILDING"
type input "RESIDENTIAL"
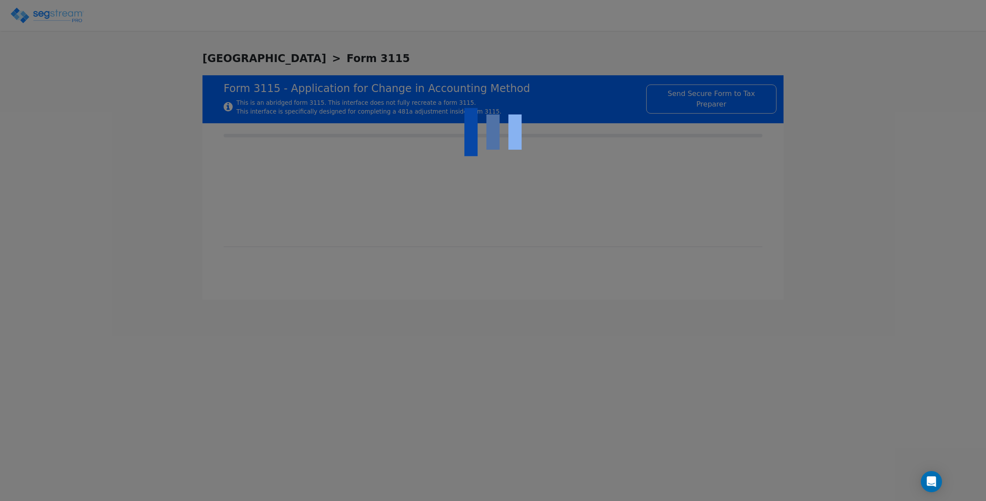
type input "2022"
type input "RENTAL"
type input "N/A"
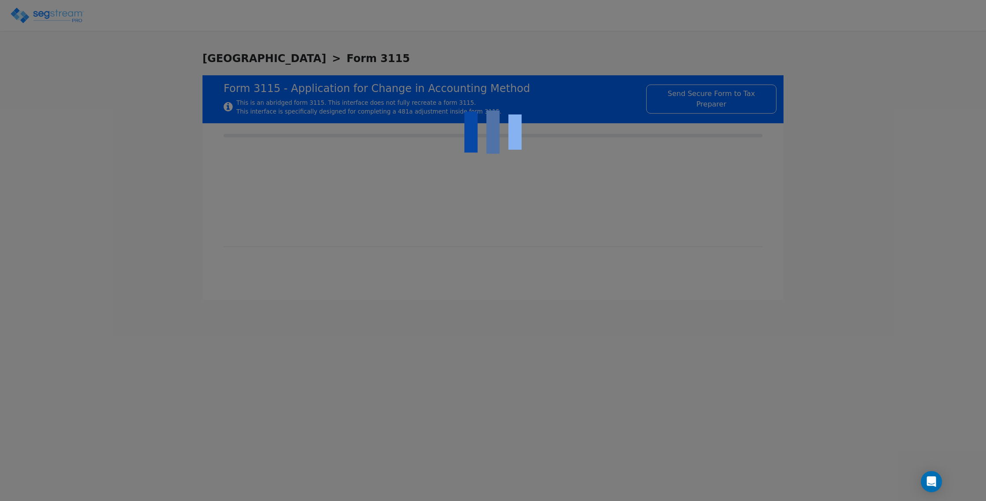
checkbox input "true"
type textarea "168(B)"
type textarea "Personal property - asset class 0.12 and 57.0 Land improvements - asset class 0…"
type textarea "100% Bonus Depreciation"
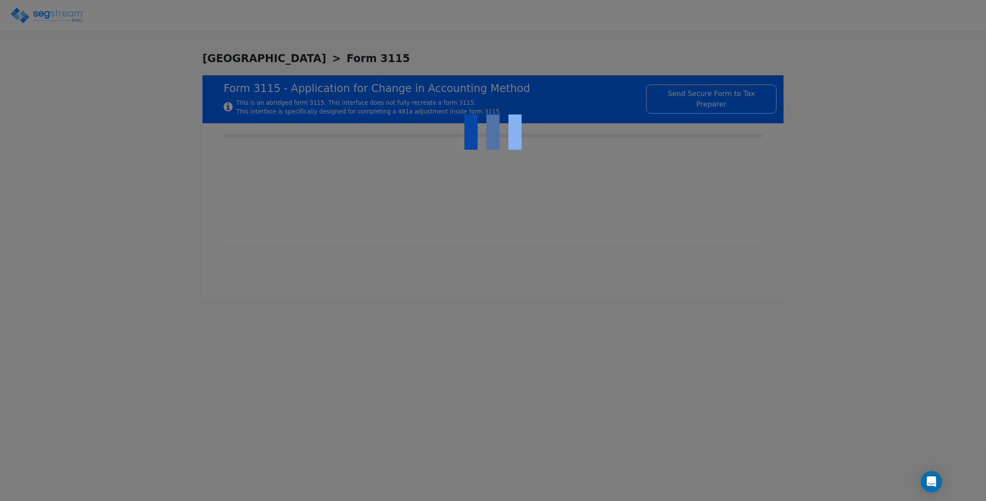
type textarea "Personal property - 5 years Land improvements - 15 years"
type textarea "Personal property - 200% declining balance Land improvements - 150% declining b…"
type textarea "The taxpayer improperly included the cost of the personal property and land imp…"
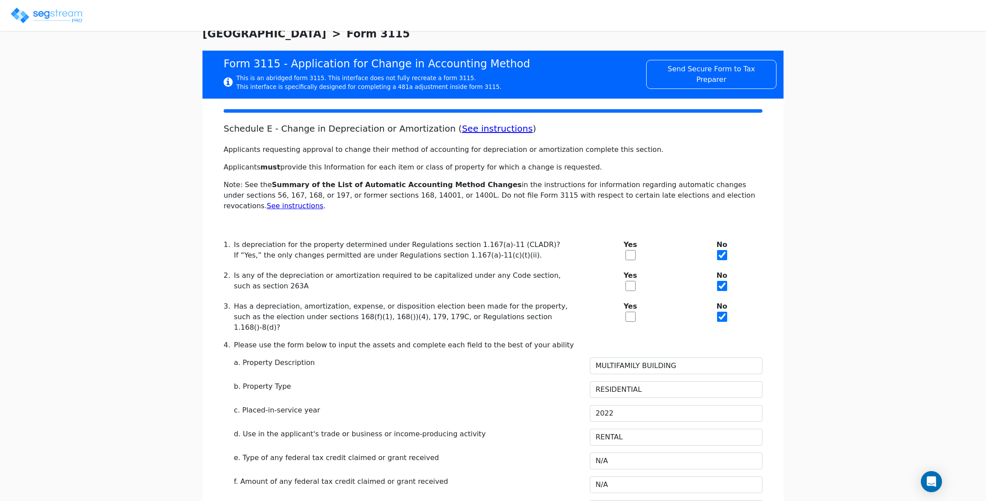
scroll to position [35, 0]
